Goal: Information Seeking & Learning: Learn about a topic

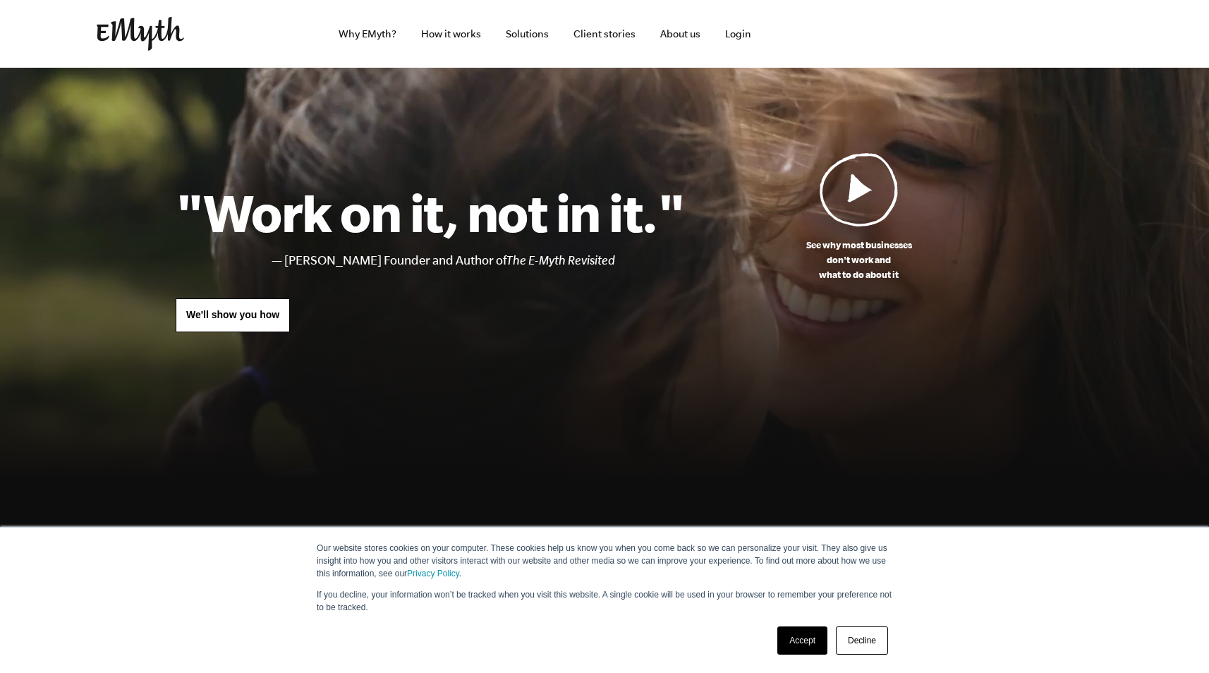
click at [784, 635] on link "Accept" at bounding box center [802, 640] width 50 height 28
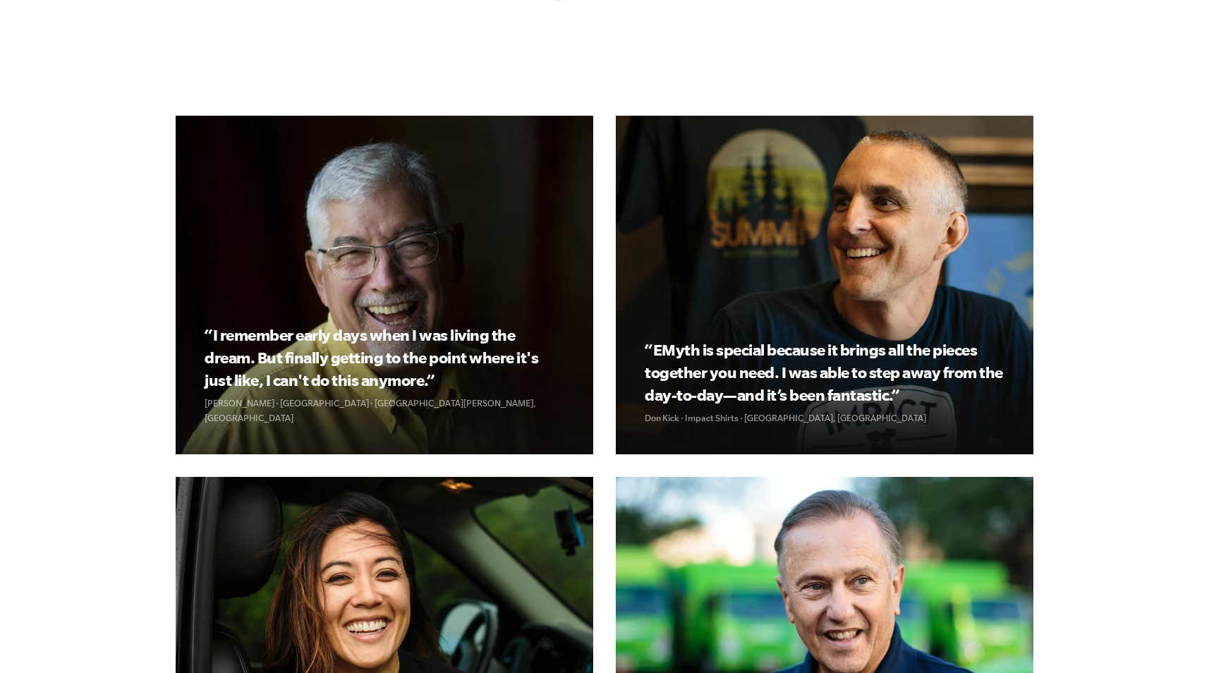
scroll to position [1477, 0]
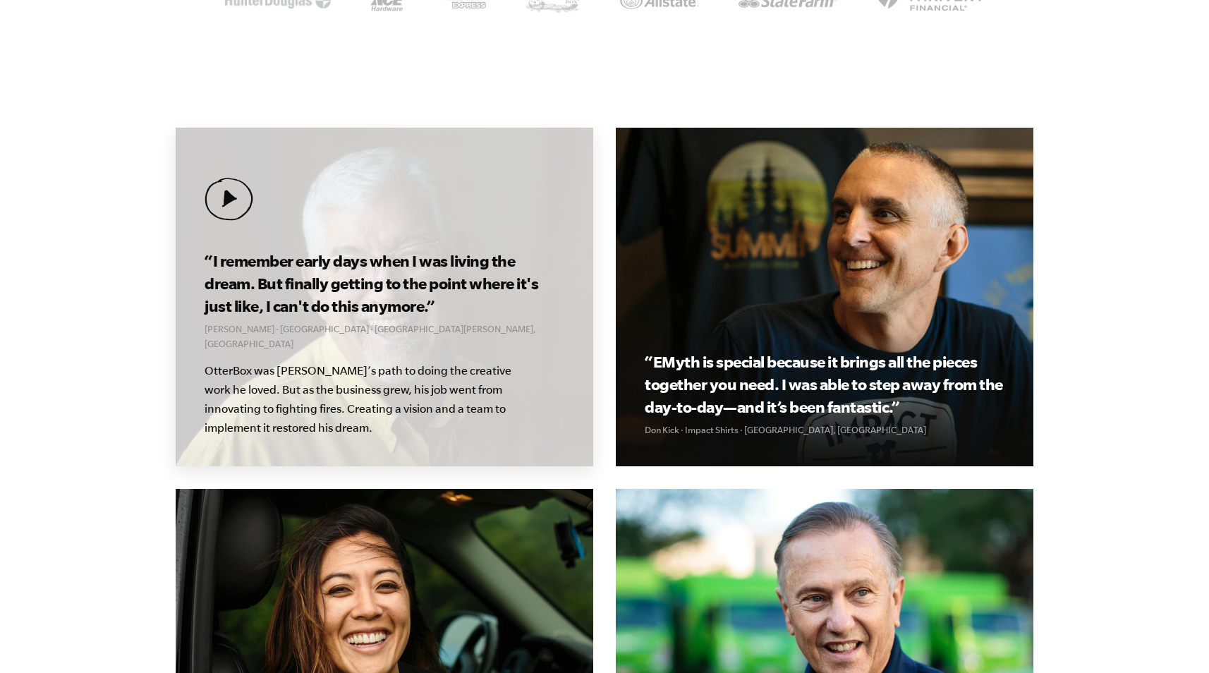
click at [441, 312] on h3 "“I remember early days when I was living the dream. But finally getting to the …" at bounding box center [383, 284] width 359 height 68
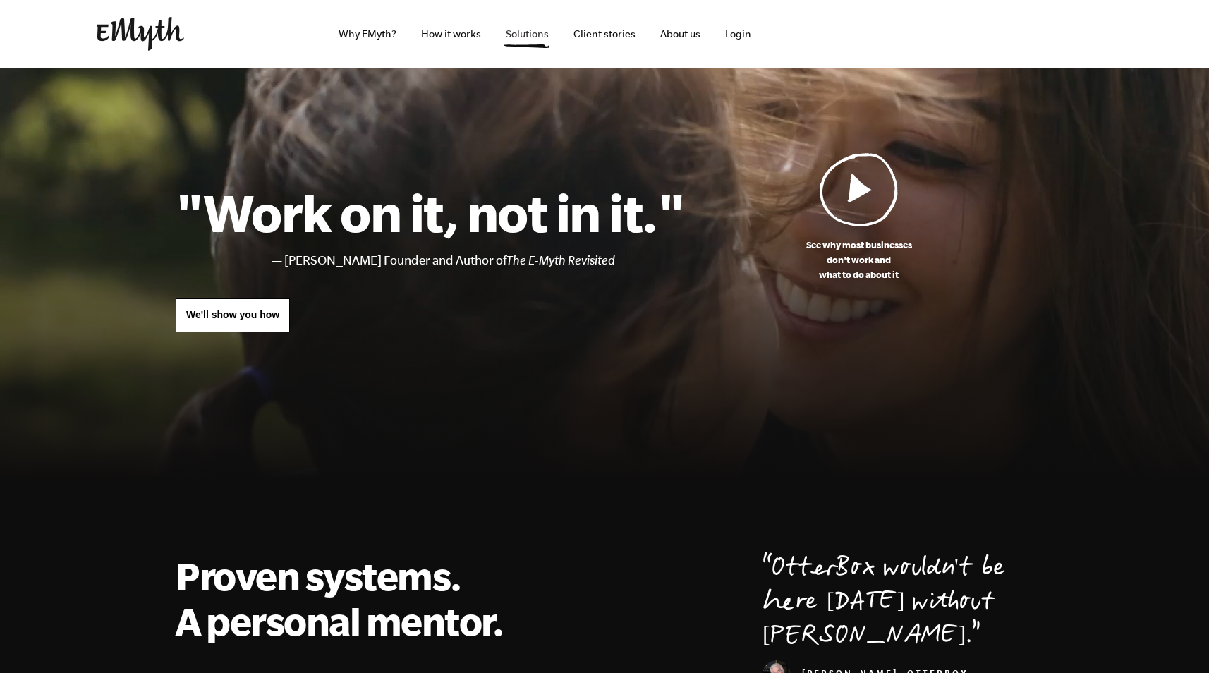
click at [525, 35] on link "Solutions" at bounding box center [527, 34] width 66 height 68
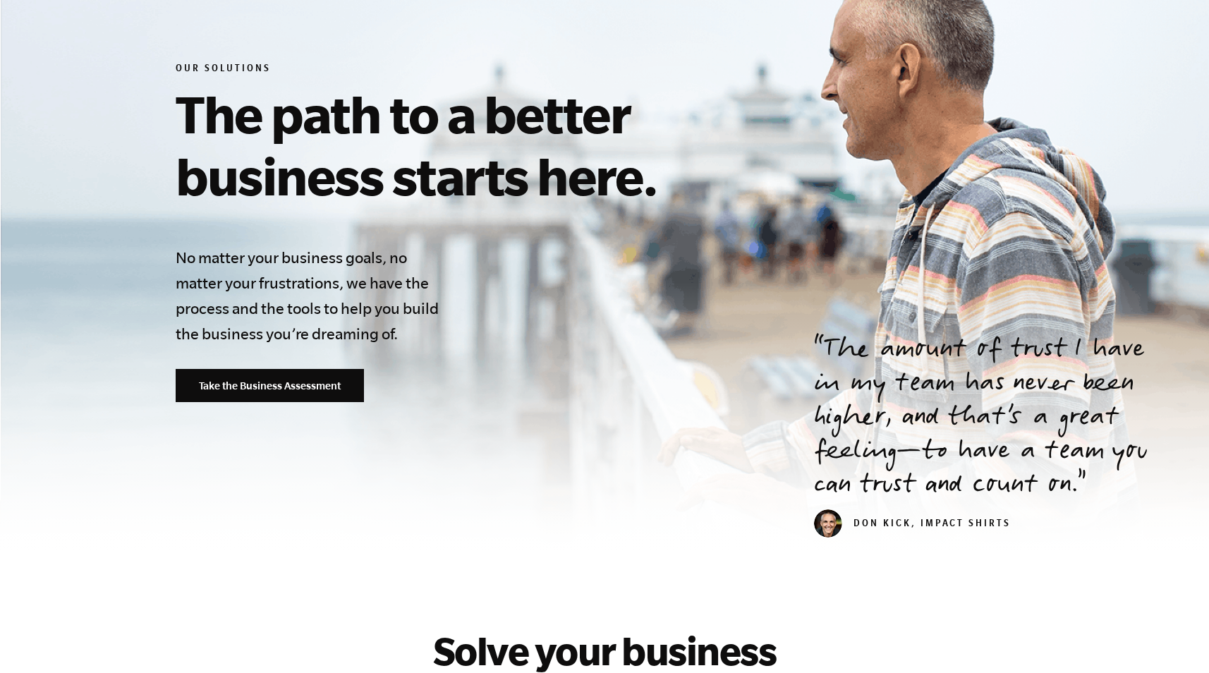
scroll to position [158, 0]
